Goal: Check status: Check status

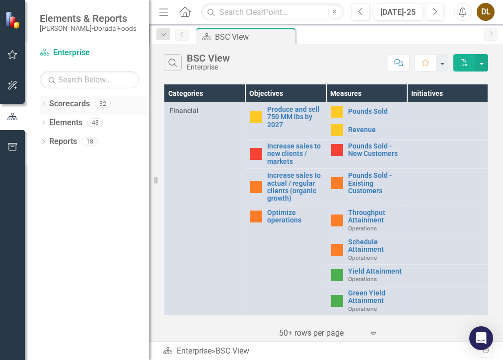
click at [40, 106] on icon "Dropdown" at bounding box center [43, 104] width 7 height 5
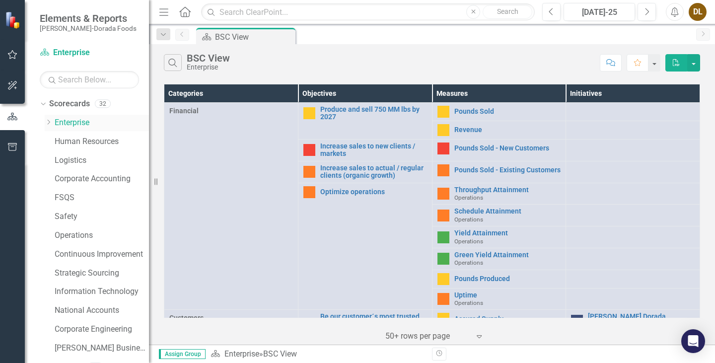
click at [46, 123] on icon "Dropdown" at bounding box center [48, 122] width 7 height 6
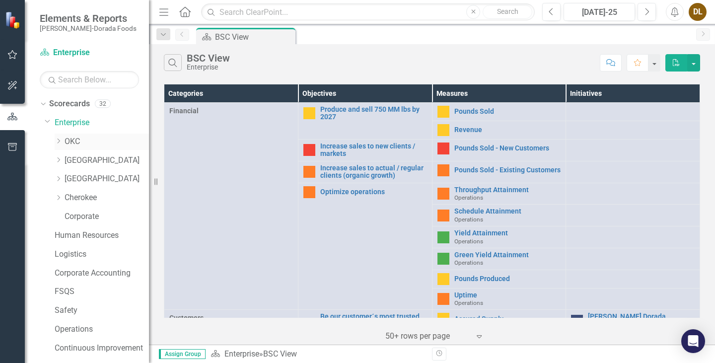
click at [66, 139] on link "OKC" at bounding box center [107, 141] width 84 height 11
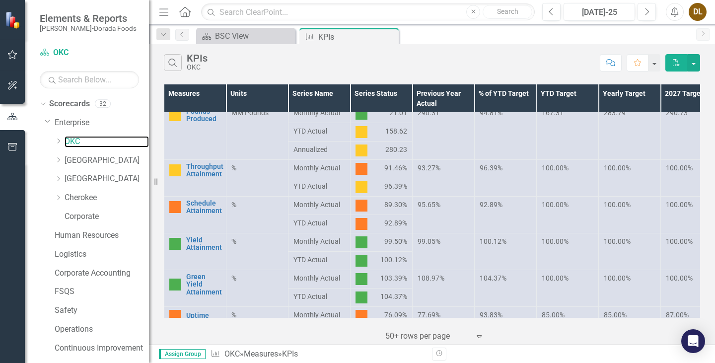
scroll to position [199, 0]
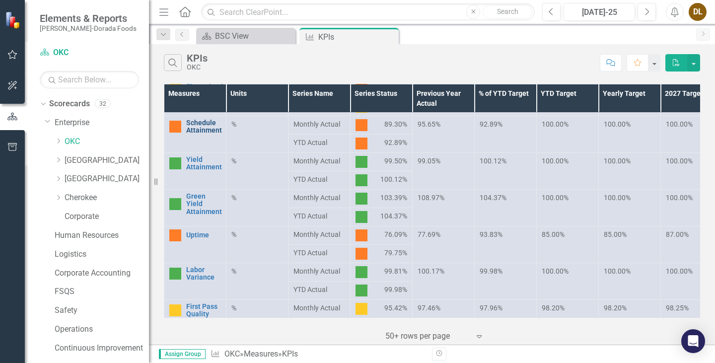
click at [197, 130] on link "Schedule Attainment" at bounding box center [204, 126] width 36 height 15
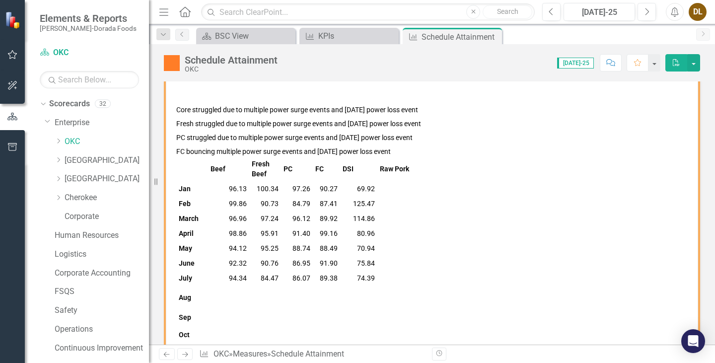
scroll to position [114, 0]
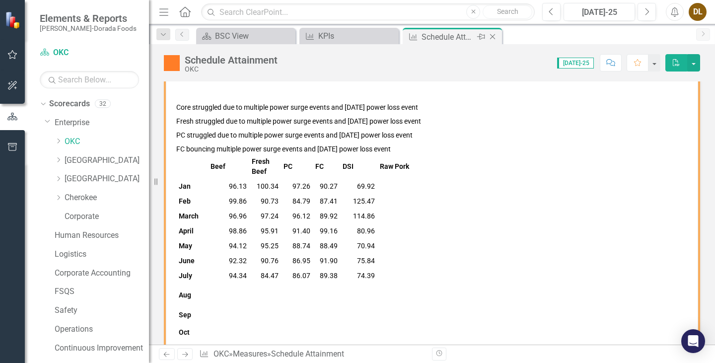
click at [498, 35] on div "Close" at bounding box center [493, 37] width 12 height 12
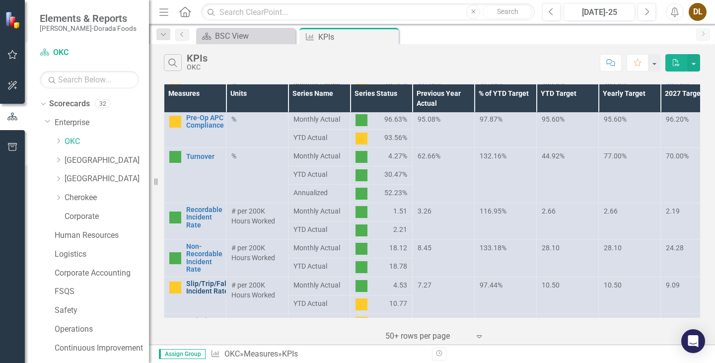
scroll to position [407, 0]
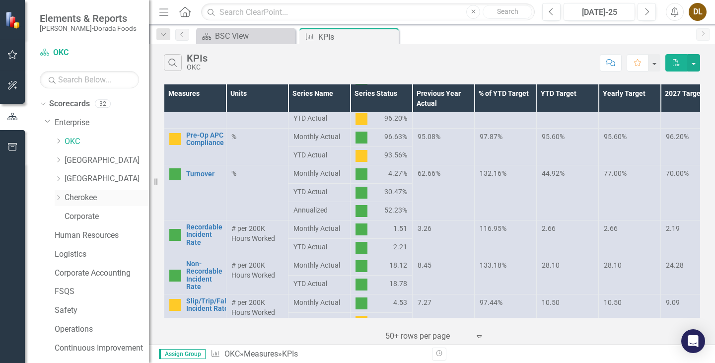
click at [102, 193] on link "Cherokee" at bounding box center [107, 197] width 84 height 11
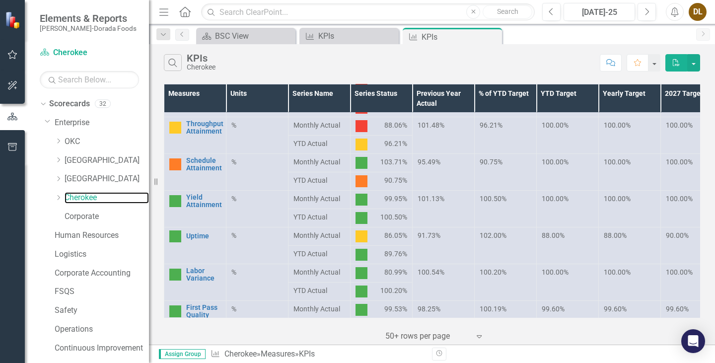
scroll to position [149, 0]
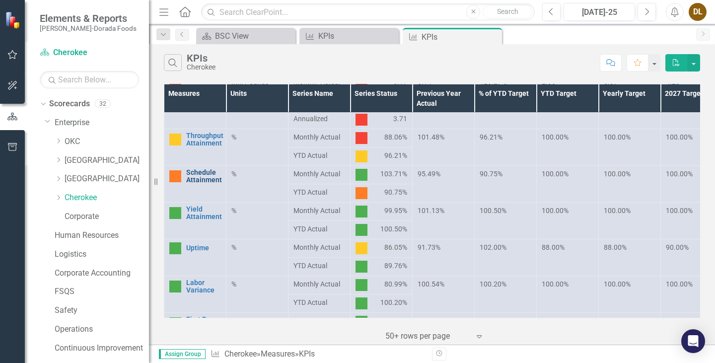
click at [206, 174] on link "Schedule Attainment" at bounding box center [204, 176] width 36 height 15
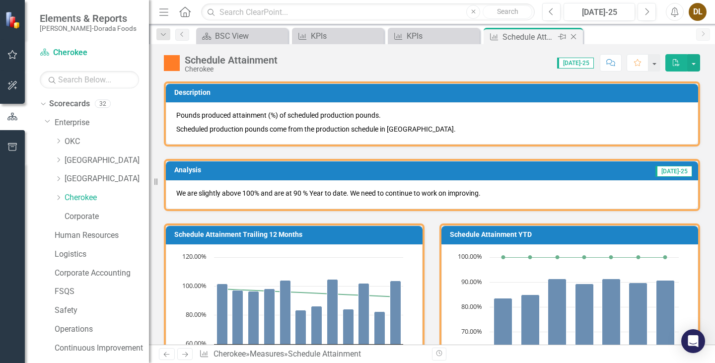
click at [503, 34] on icon "Close" at bounding box center [574, 37] width 10 height 8
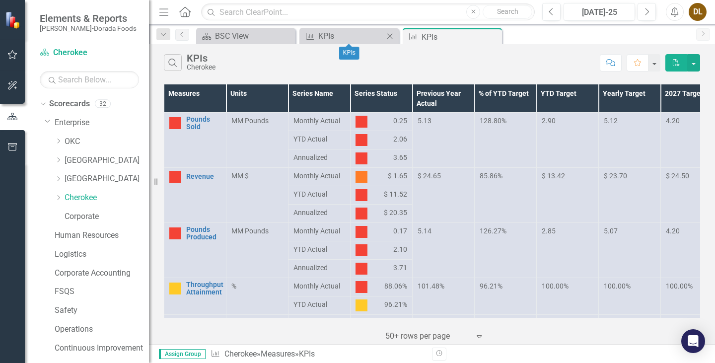
click at [387, 35] on icon "Close" at bounding box center [390, 36] width 10 height 8
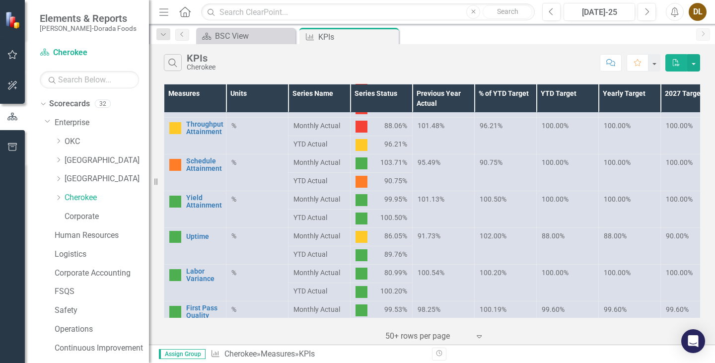
scroll to position [149, 0]
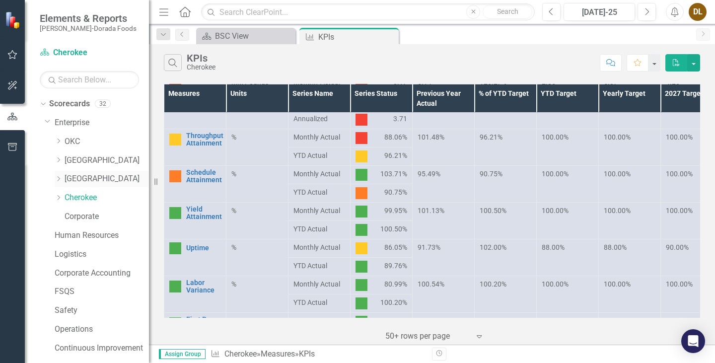
click at [69, 178] on link "[GEOGRAPHIC_DATA]" at bounding box center [107, 178] width 84 height 11
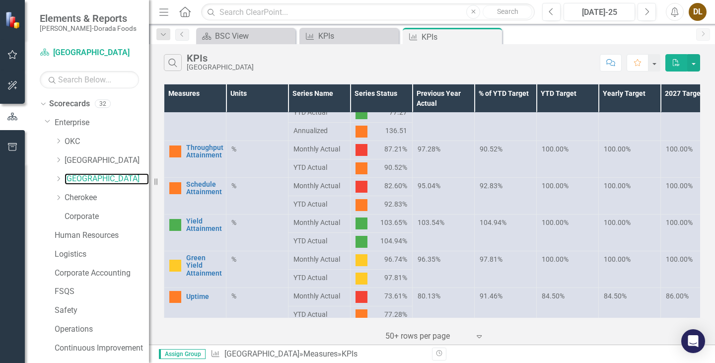
scroll to position [149, 0]
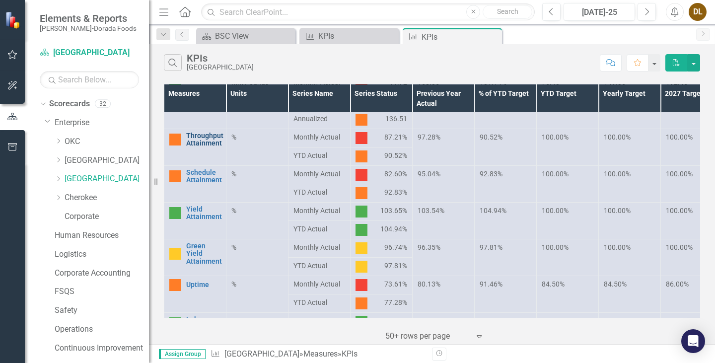
click at [205, 139] on link "Throughput Attainment" at bounding box center [204, 139] width 37 height 15
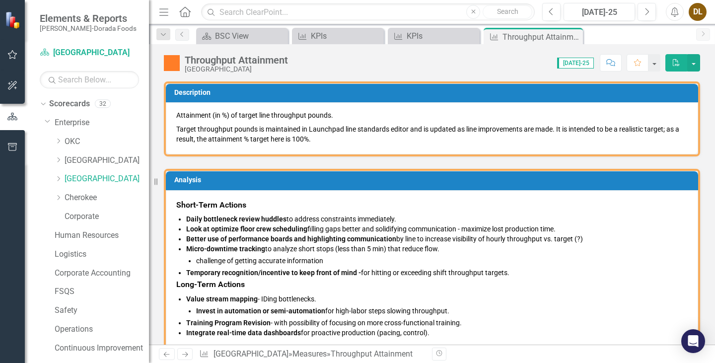
scroll to position [50, 0]
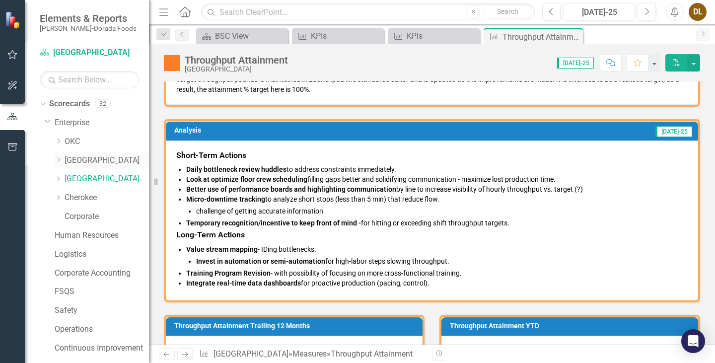
click at [78, 157] on link "[GEOGRAPHIC_DATA]" at bounding box center [107, 160] width 84 height 11
click at [78, 159] on link "[GEOGRAPHIC_DATA]" at bounding box center [107, 160] width 84 height 11
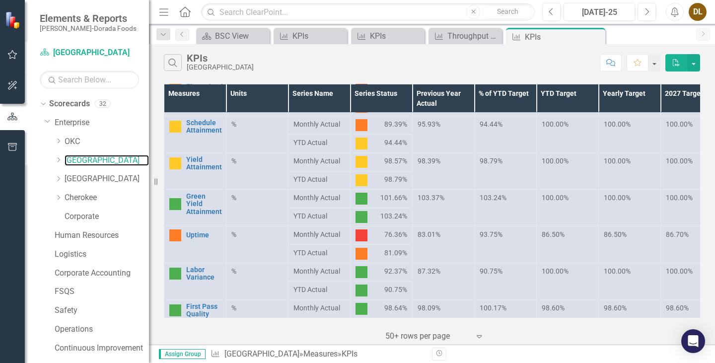
scroll to position [248, 0]
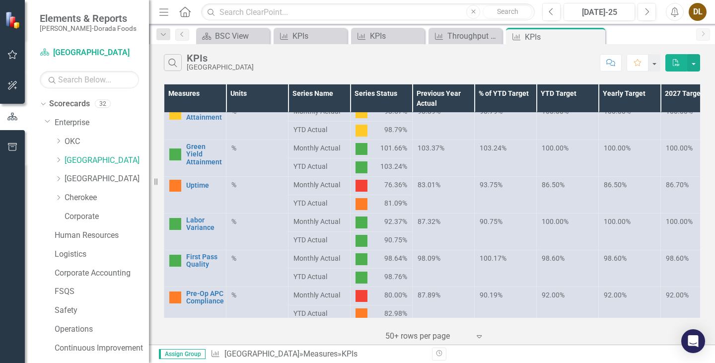
click at [203, 191] on div "Uptime" at bounding box center [195, 186] width 52 height 12
click at [194, 184] on link "Uptime" at bounding box center [203, 185] width 35 height 7
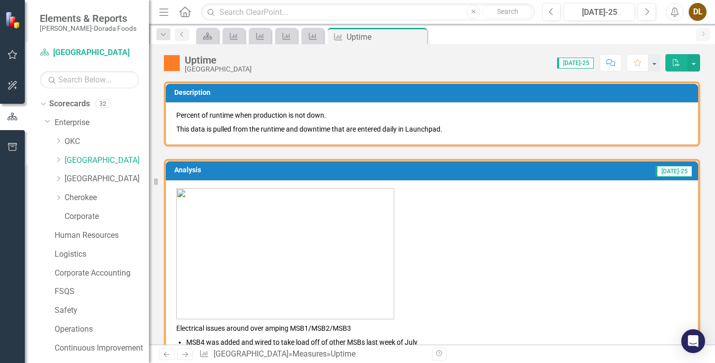
scroll to position [99, 0]
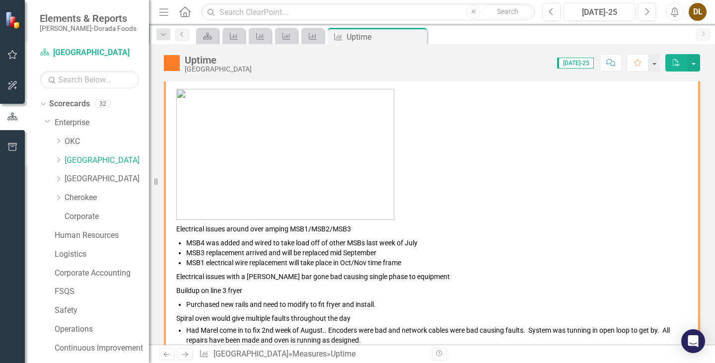
click at [503, 188] on p at bounding box center [432, 155] width 512 height 133
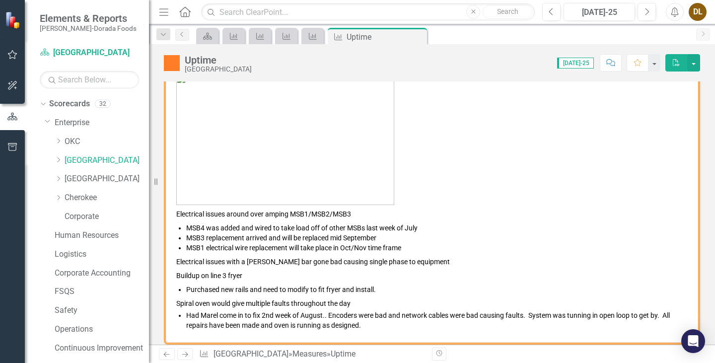
scroll to position [0, 0]
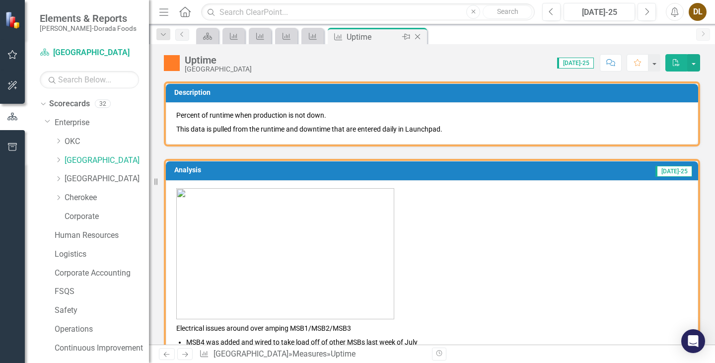
click at [419, 35] on icon at bounding box center [417, 36] width 5 height 5
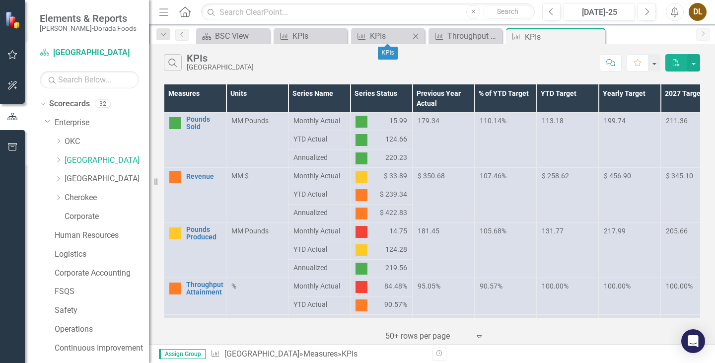
click at [418, 35] on icon "Close" at bounding box center [416, 36] width 10 height 8
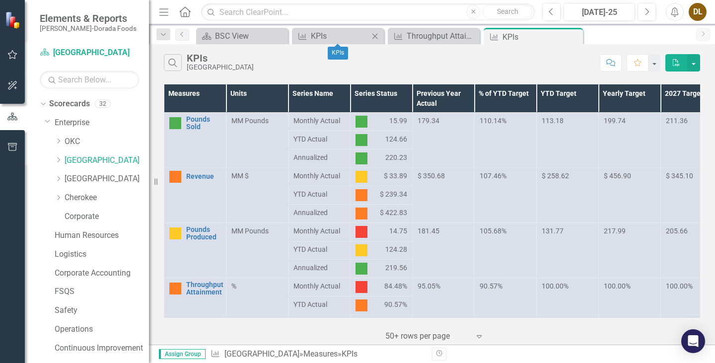
click at [377, 36] on icon "Close" at bounding box center [375, 36] width 10 height 8
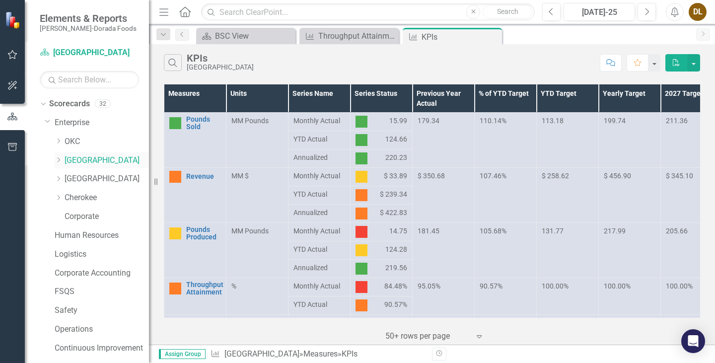
click at [100, 164] on link "[GEOGRAPHIC_DATA]" at bounding box center [107, 160] width 84 height 11
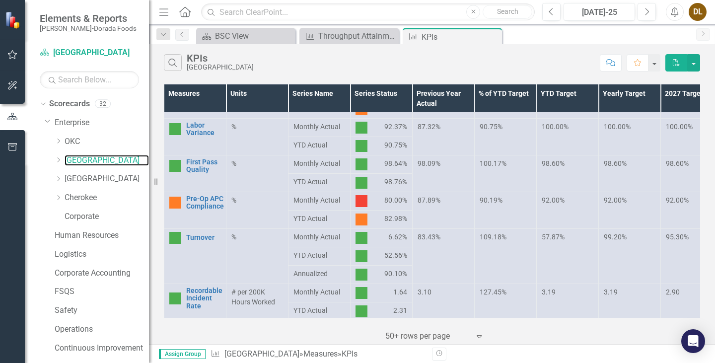
scroll to position [348, 0]
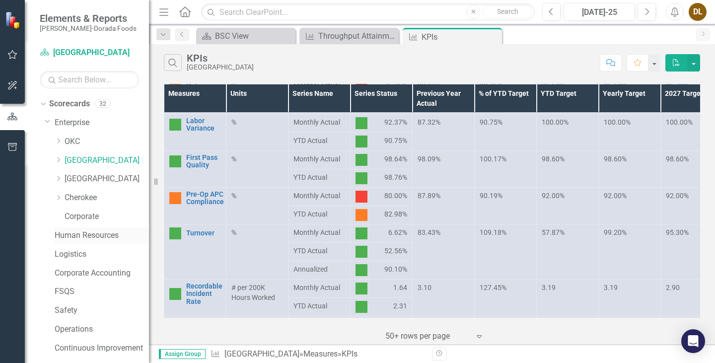
click at [84, 241] on div "Human Resources" at bounding box center [102, 235] width 94 height 16
click at [96, 234] on link "Human Resources" at bounding box center [102, 235] width 94 height 11
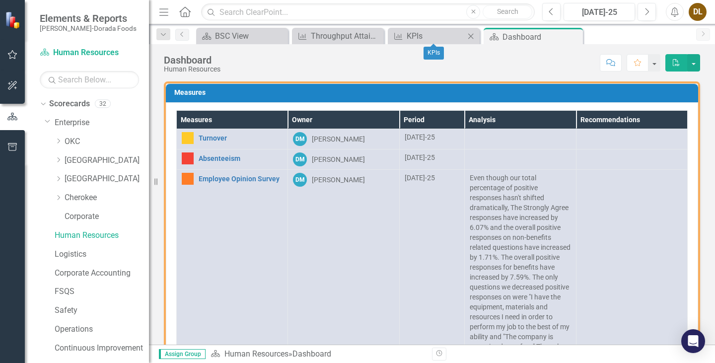
click at [473, 34] on icon "Close" at bounding box center [471, 36] width 10 height 8
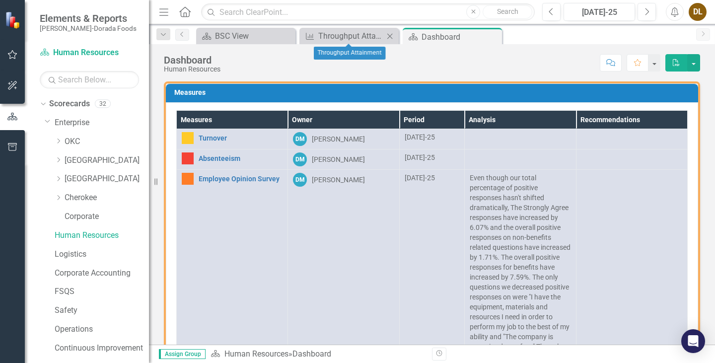
click at [391, 34] on icon at bounding box center [389, 35] width 5 height 5
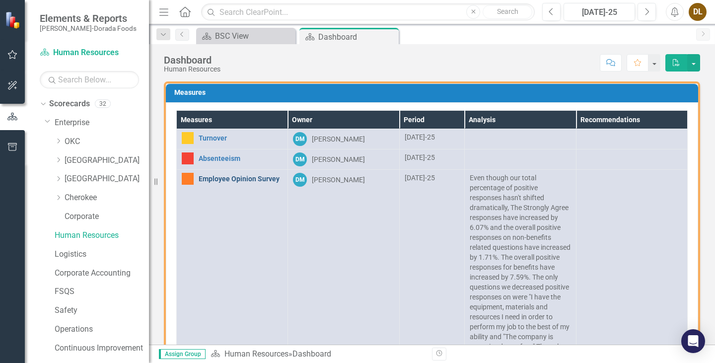
click at [229, 177] on link "Employee Opinion Survey" at bounding box center [241, 178] width 84 height 7
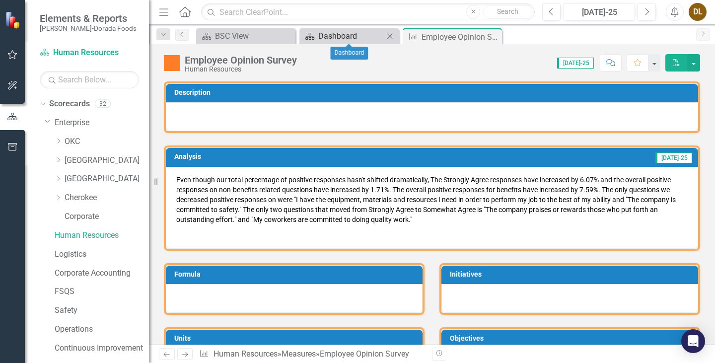
click at [367, 33] on div "Dashboard" at bounding box center [351, 36] width 66 height 12
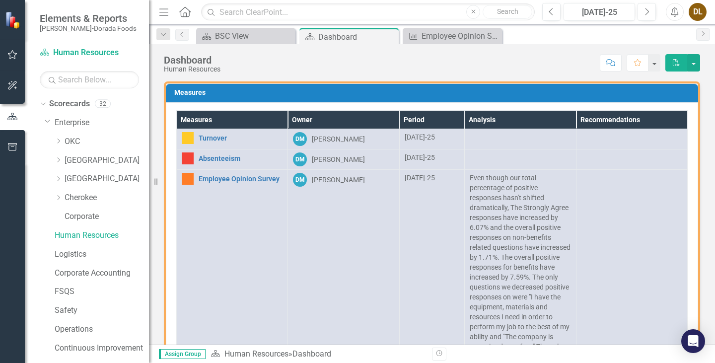
drag, startPoint x: 219, startPoint y: 154, endPoint x: 224, endPoint y: 150, distance: 6.8
click at [219, 156] on div "Absenteeism" at bounding box center [232, 158] width 101 height 12
click at [223, 155] on link "Absenteeism" at bounding box center [241, 158] width 84 height 7
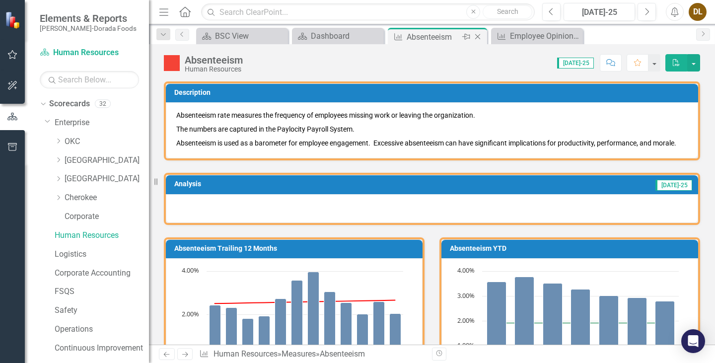
click at [475, 37] on icon "Close" at bounding box center [478, 37] width 10 height 8
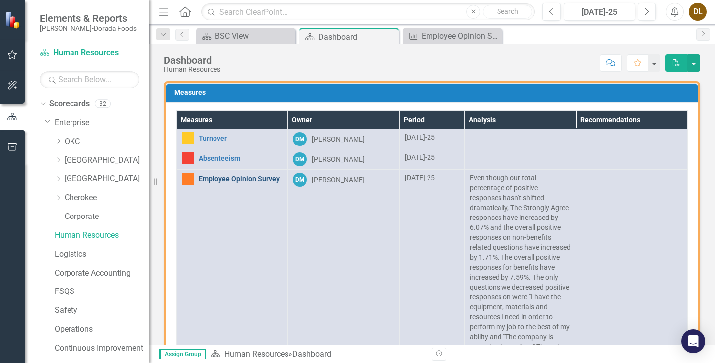
click at [248, 181] on link "Employee Opinion Survey" at bounding box center [241, 178] width 84 height 7
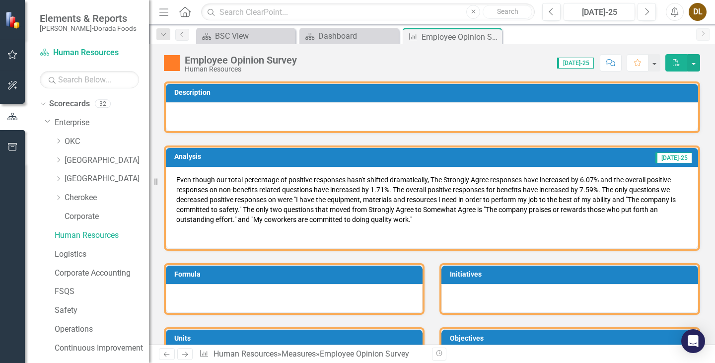
scroll to position [99, 0]
